Goal: Information Seeking & Learning: Learn about a topic

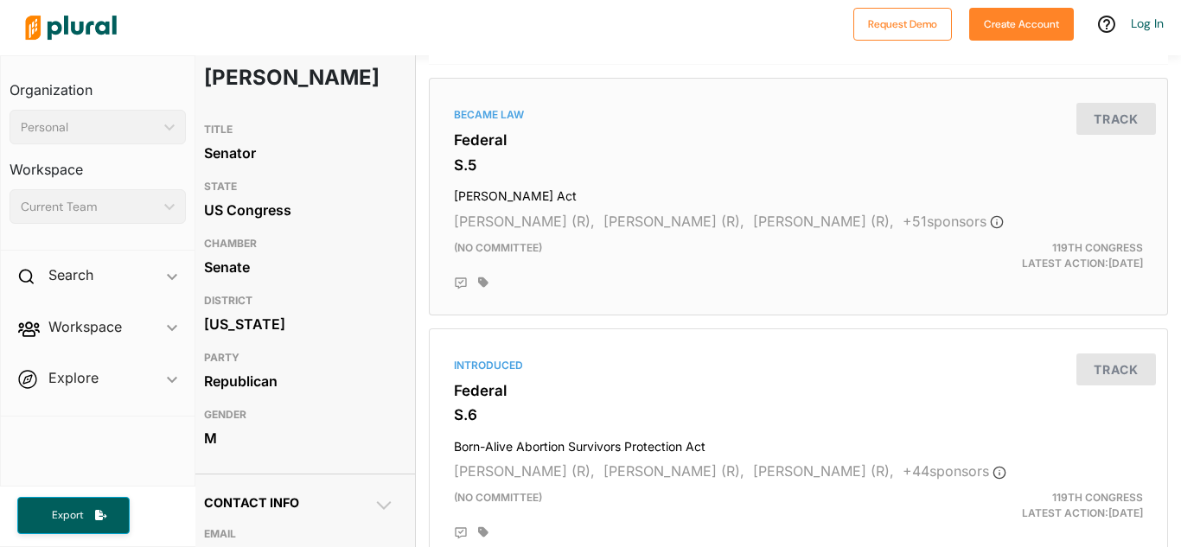
scroll to position [120, 13]
click at [553, 158] on h3 "S.5" at bounding box center [798, 165] width 689 height 17
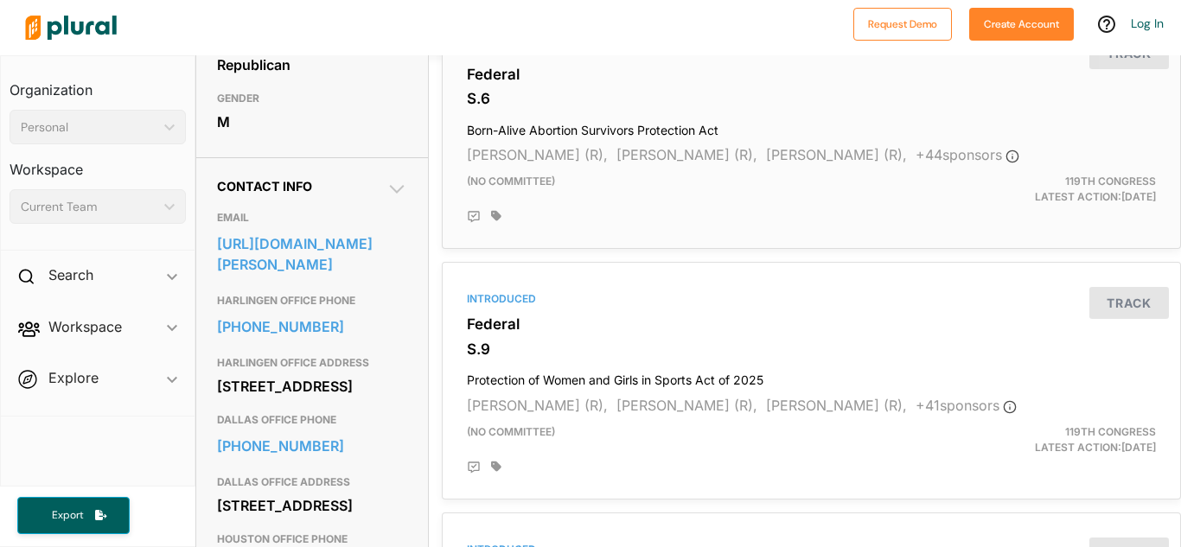
scroll to position [437, 0]
click at [646, 223] on div at bounding box center [823, 218] width 665 height 14
click at [653, 201] on div "(no committee)" at bounding box center [692, 190] width 476 height 31
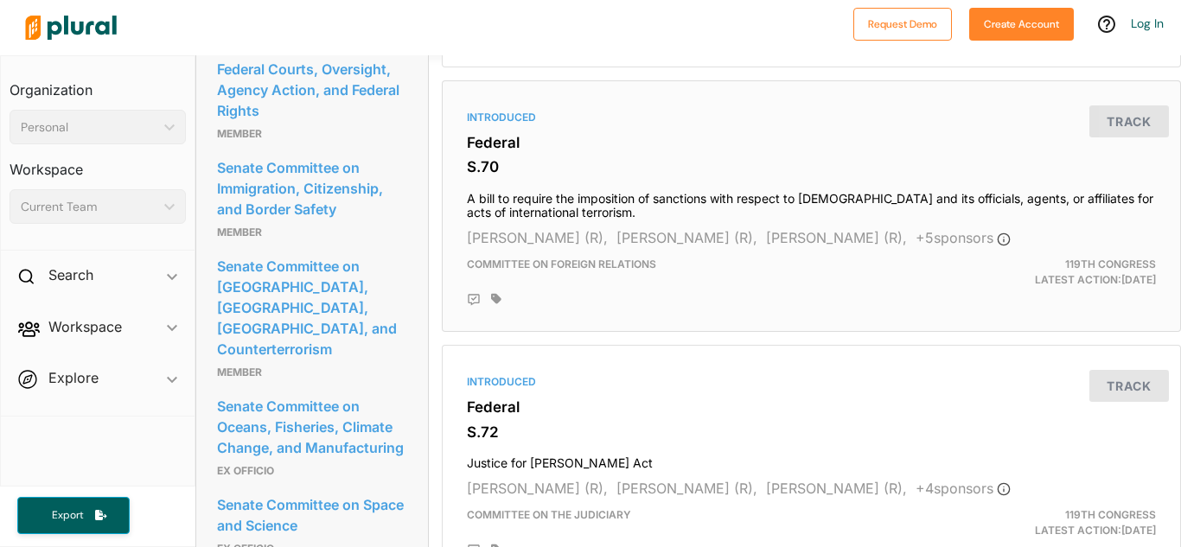
scroll to position [2635, 0]
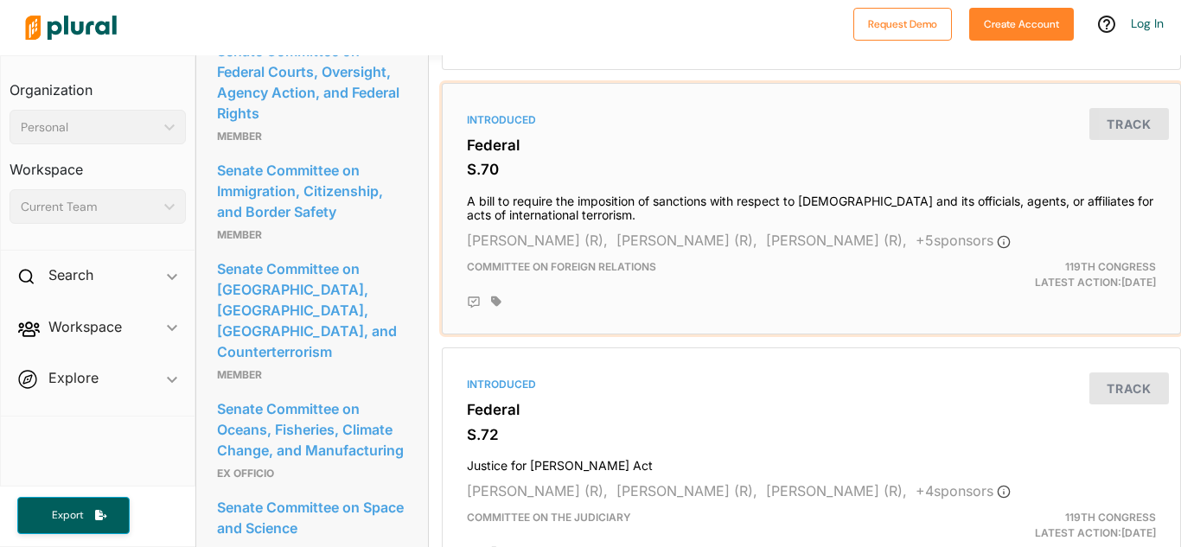
click at [642, 147] on h3 "Federal" at bounding box center [811, 145] width 689 height 17
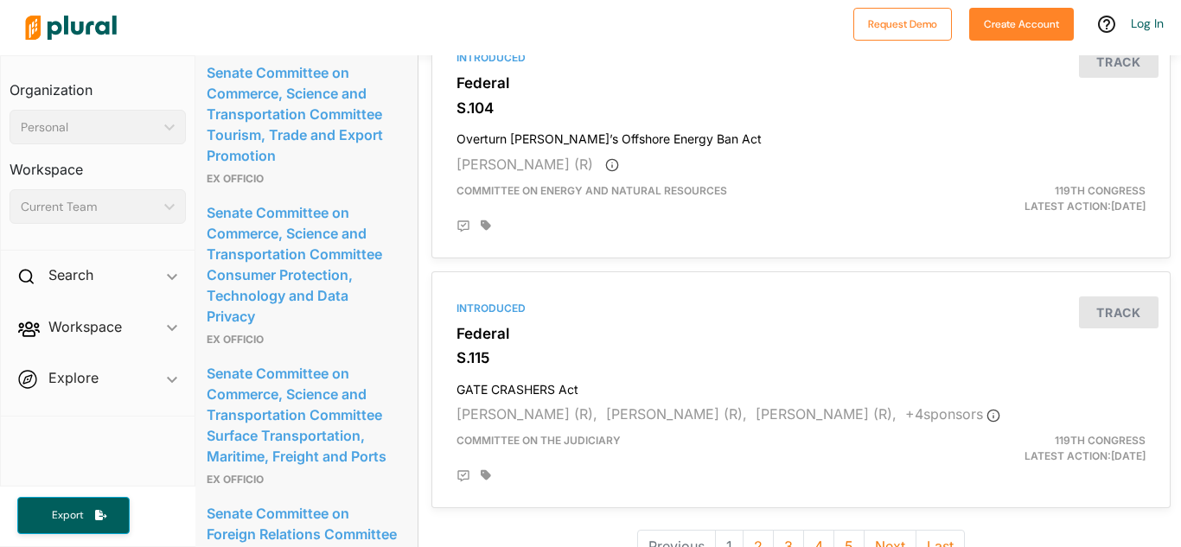
scroll to position [4715, 10]
click at [664, 120] on div "Introduced Federal S.104 Overturn [PERSON_NAME]’s Offshore Energy Ban Act [PERS…" at bounding box center [801, 139] width 724 height 222
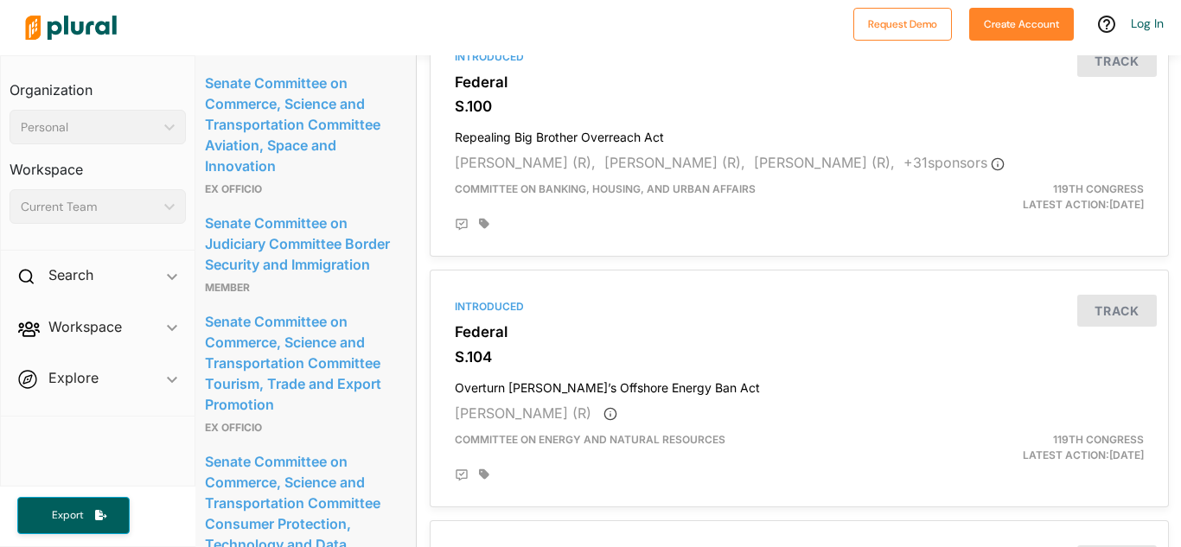
scroll to position [4475, 11]
